Goal: Task Accomplishment & Management: Use online tool/utility

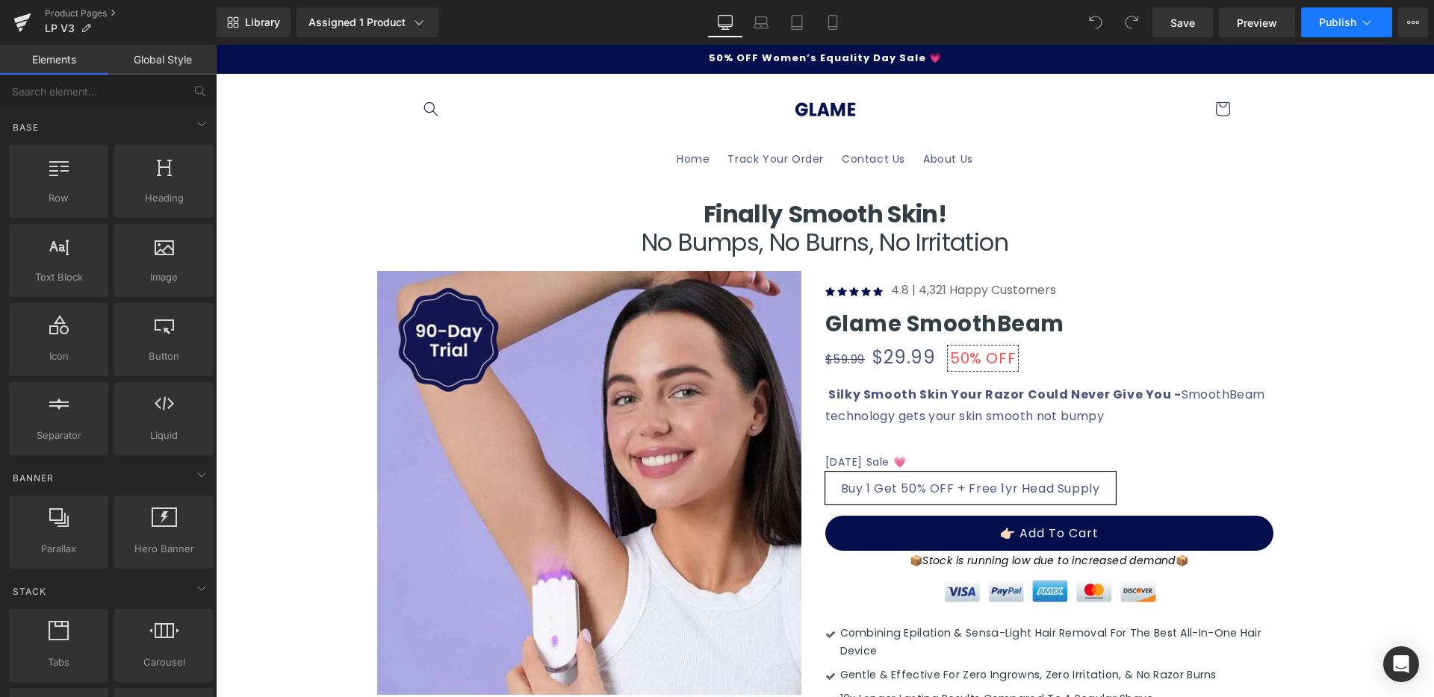
click at [1350, 23] on span "Publish" at bounding box center [1337, 22] width 37 height 12
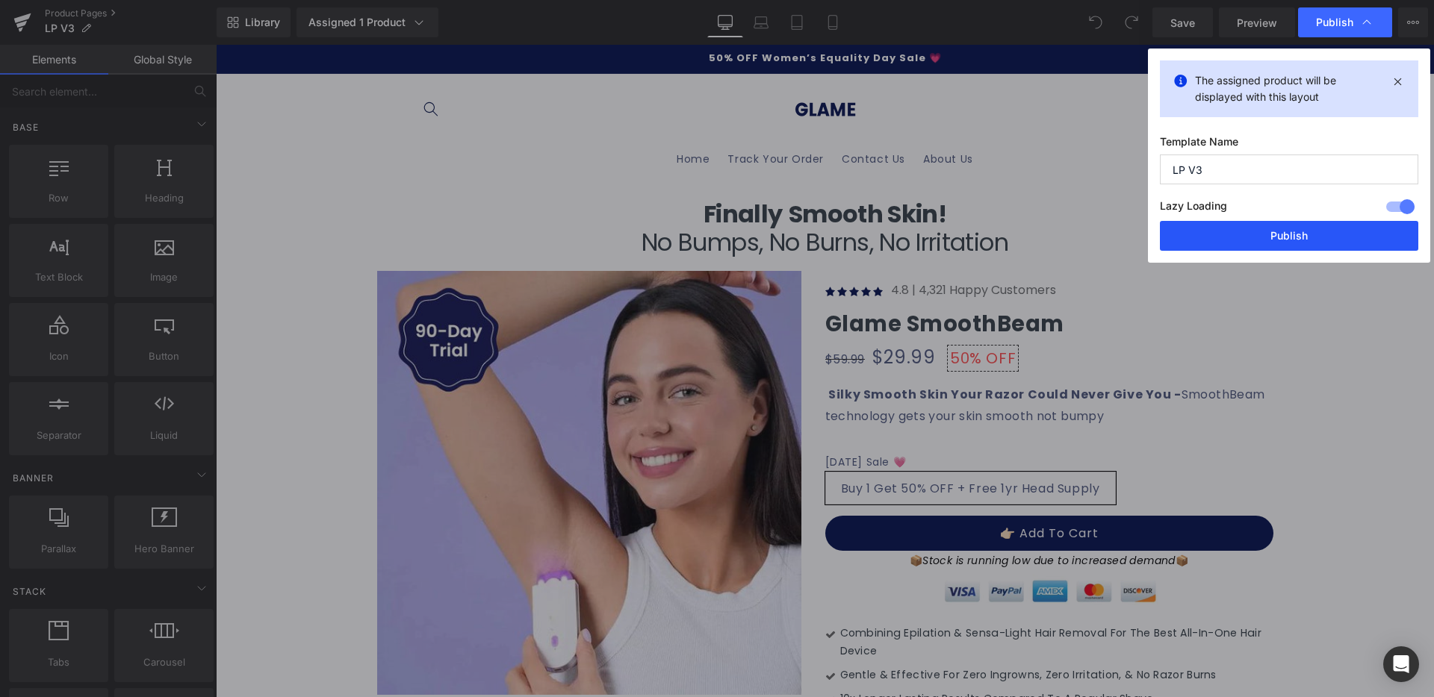
click at [1246, 234] on button "Publish" at bounding box center [1289, 236] width 258 height 30
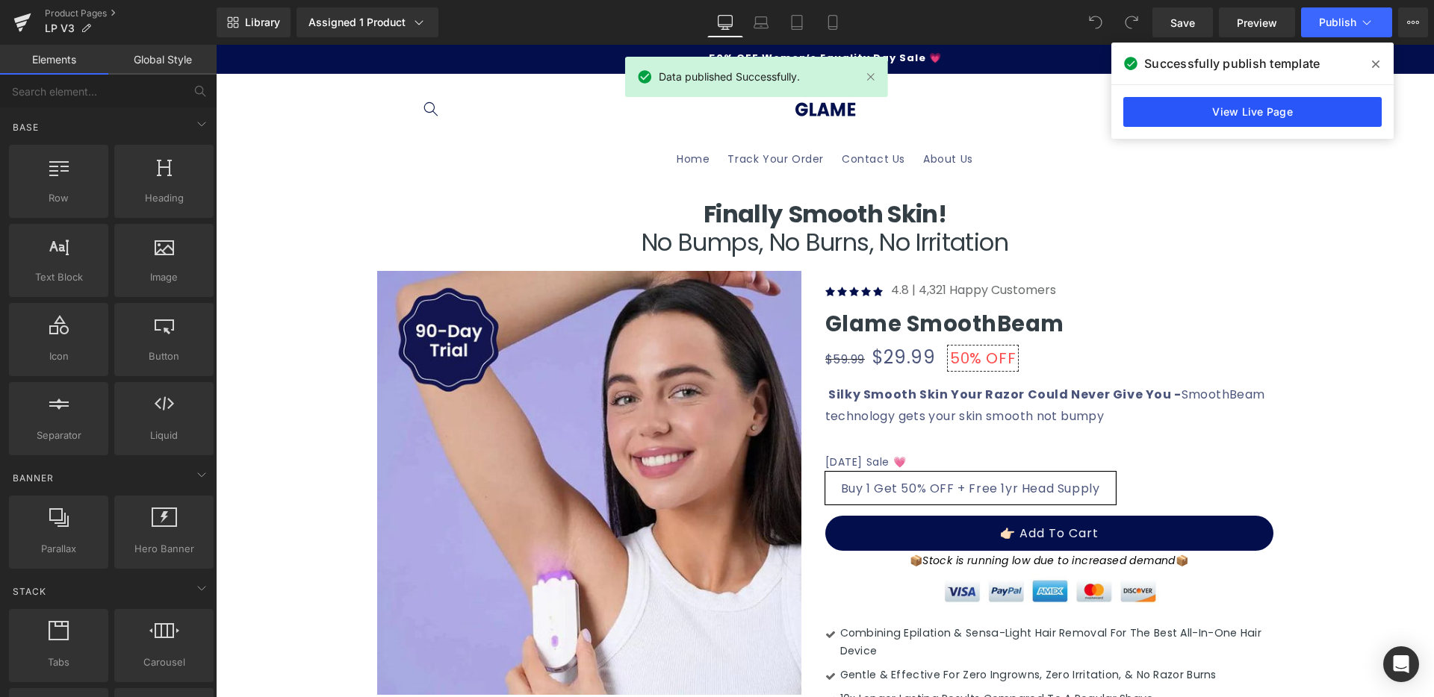
click at [1242, 123] on link "View Live Page" at bounding box center [1252, 112] width 258 height 30
